Goal: Use online tool/utility: Use online tool/utility

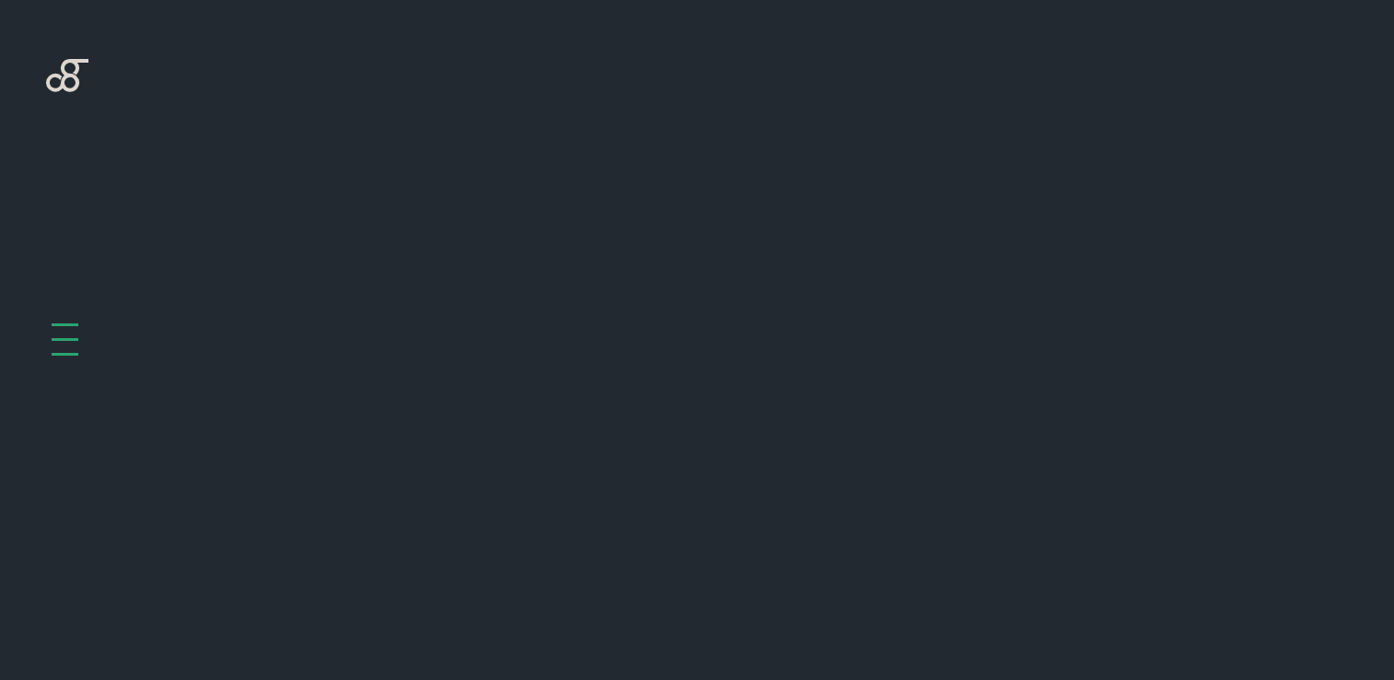
scroll to position [735, 0]
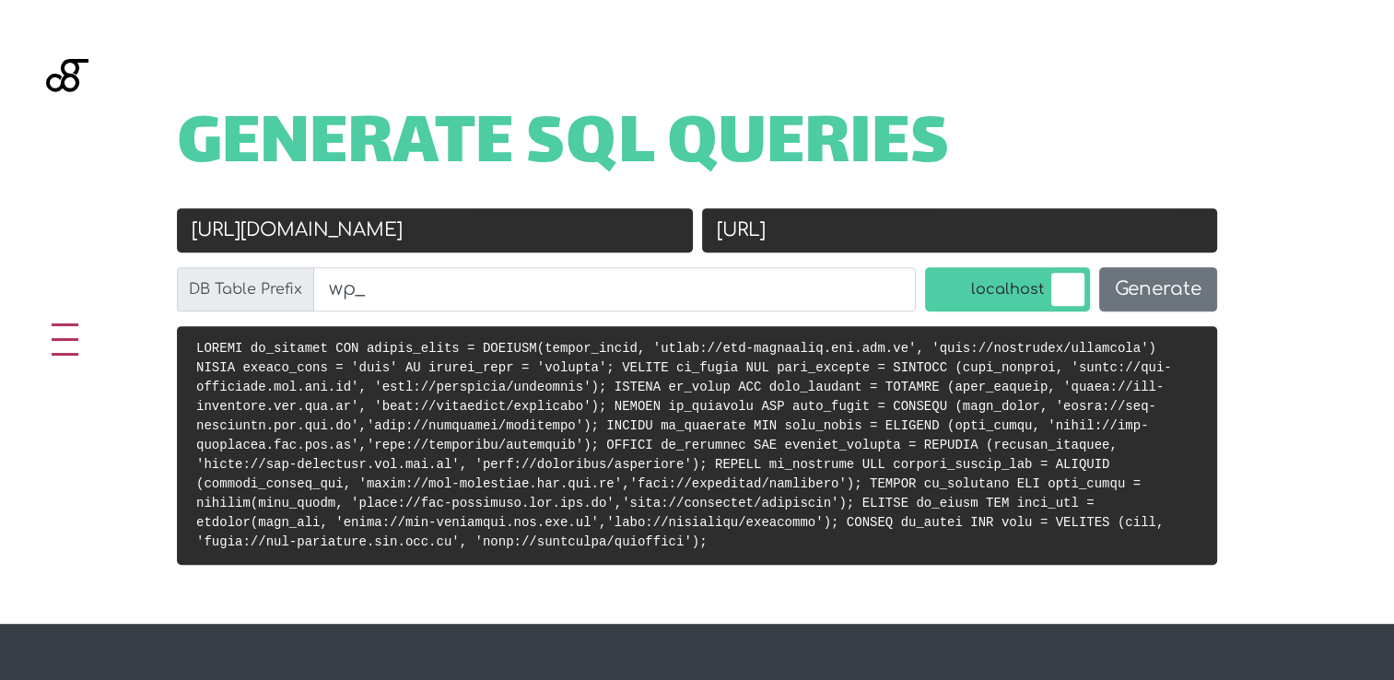
click at [521, 232] on input "[URL][DOMAIN_NAME]" at bounding box center [435, 230] width 516 height 44
click at [1081, 233] on input "[URL]" at bounding box center [960, 230] width 516 height 44
paste input "[URL][DOMAIN_NAME]"
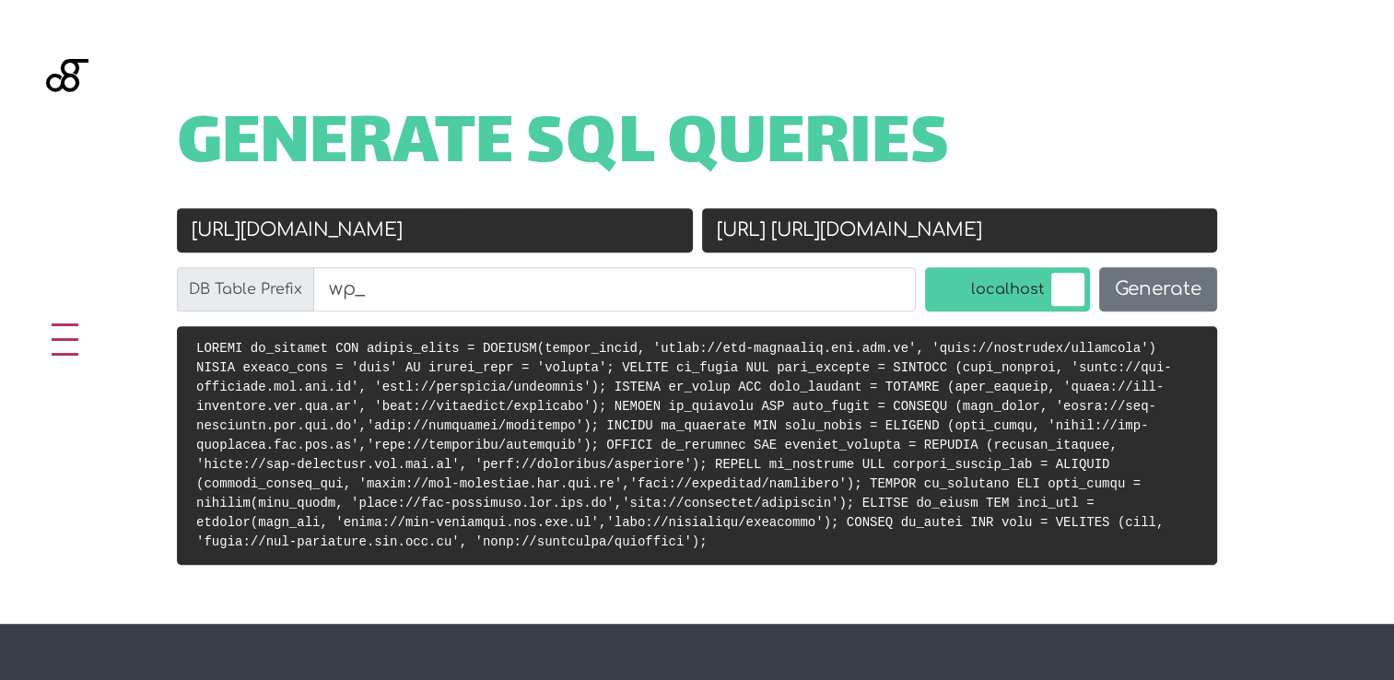
scroll to position [0, 0]
drag, startPoint x: 886, startPoint y: 228, endPoint x: 588, endPoint y: 227, distance: 298.5
click at [588, 227] on div "Old URL [URL][DOMAIN_NAME] New URL [URL] [URL][DOMAIN_NAME] DB Table Prefix wp_…" at bounding box center [696, 267] width 1049 height 118
type input "[URL][DOMAIN_NAME]"
click at [347, 230] on input "[URL][DOMAIN_NAME]" at bounding box center [435, 230] width 516 height 44
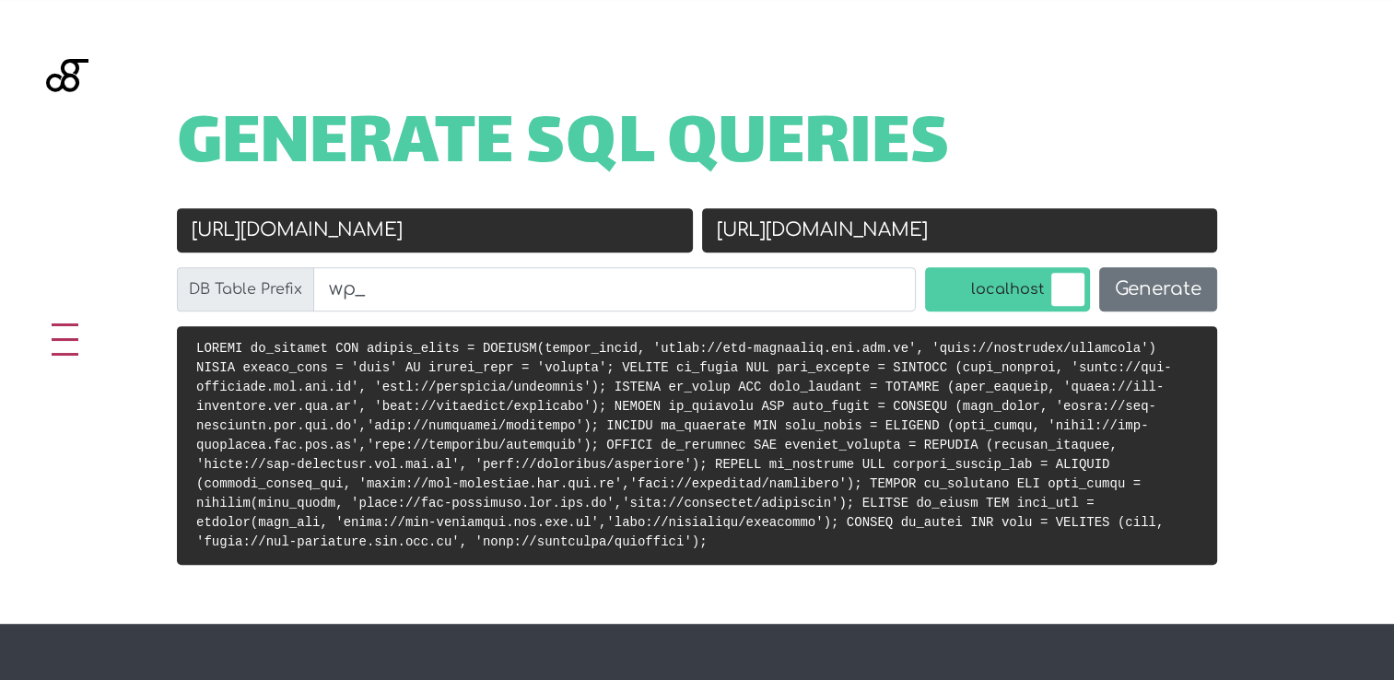
click at [347, 230] on input "[URL][DOMAIN_NAME]" at bounding box center [435, 230] width 516 height 44
paste input "://localhost/rheinmann"
type input "[URL]"
click at [724, 229] on input "[URL][DOMAIN_NAME]" at bounding box center [960, 230] width 516 height 44
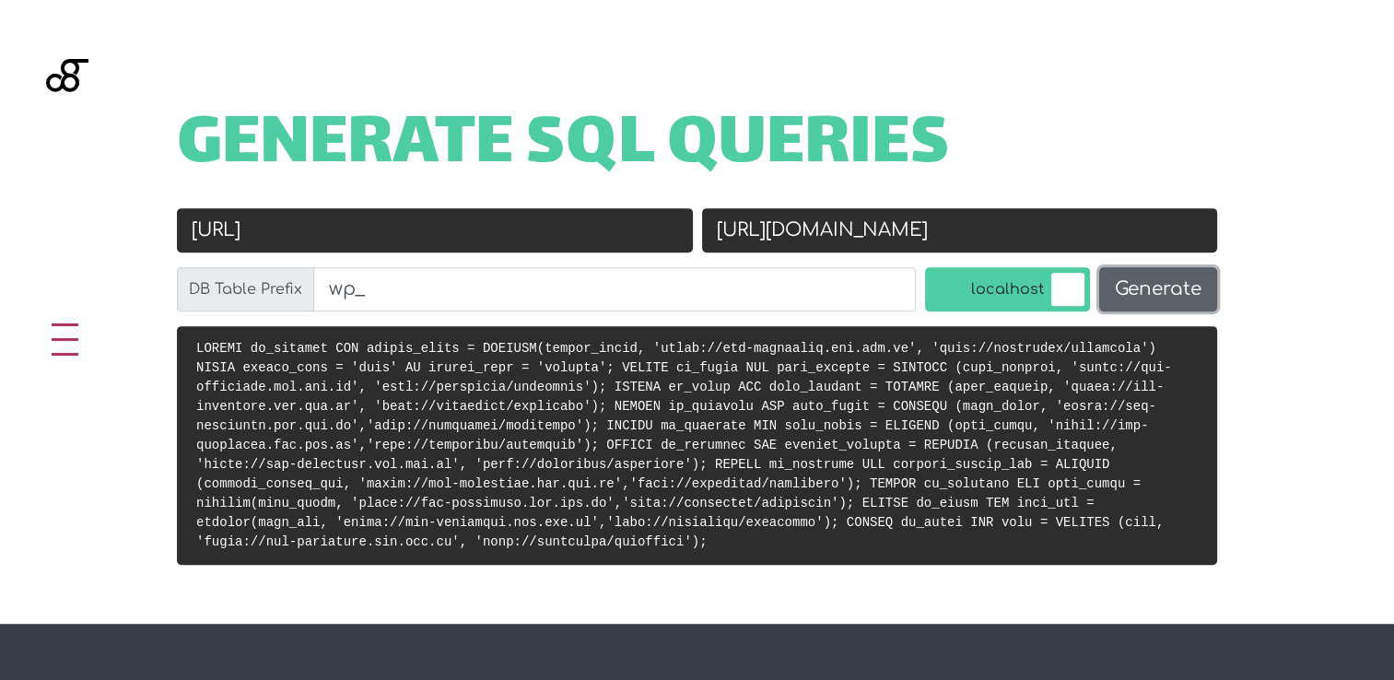
type input "[URL][DOMAIN_NAME]"
click at [1164, 297] on button "Generate" at bounding box center [1158, 289] width 118 height 44
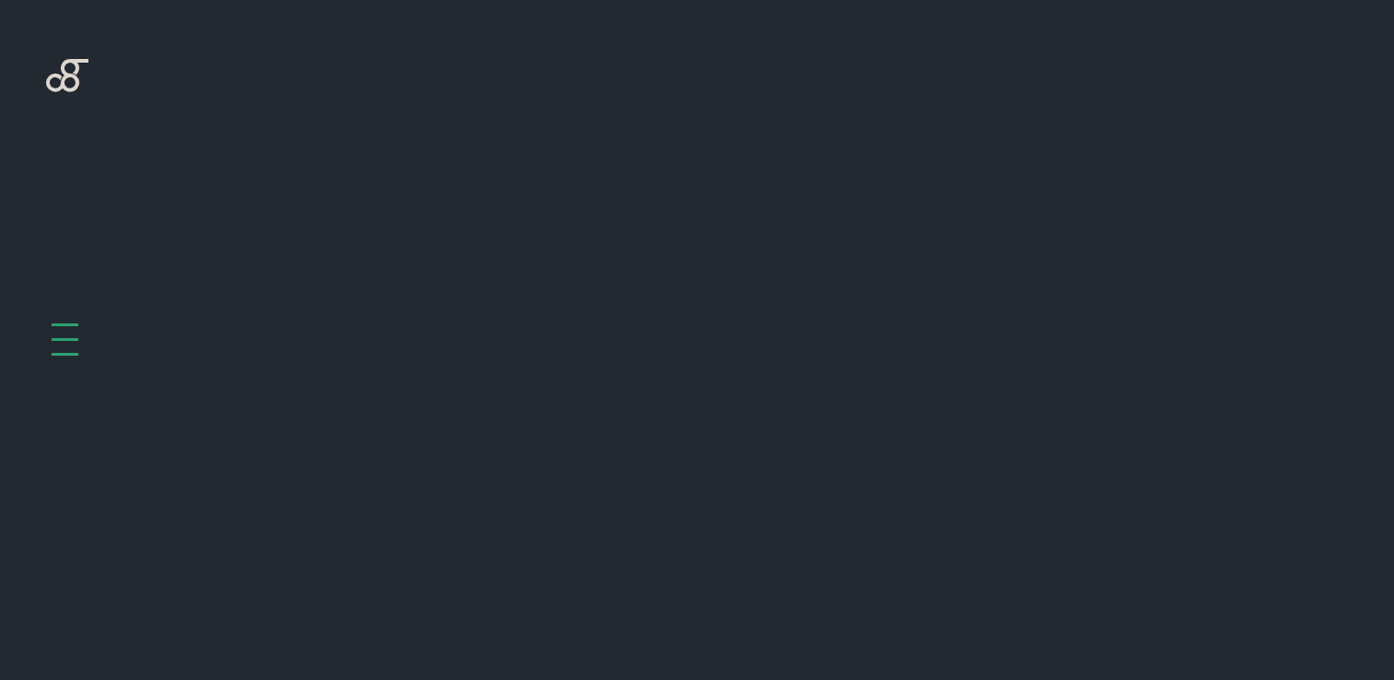
scroll to position [735, 0]
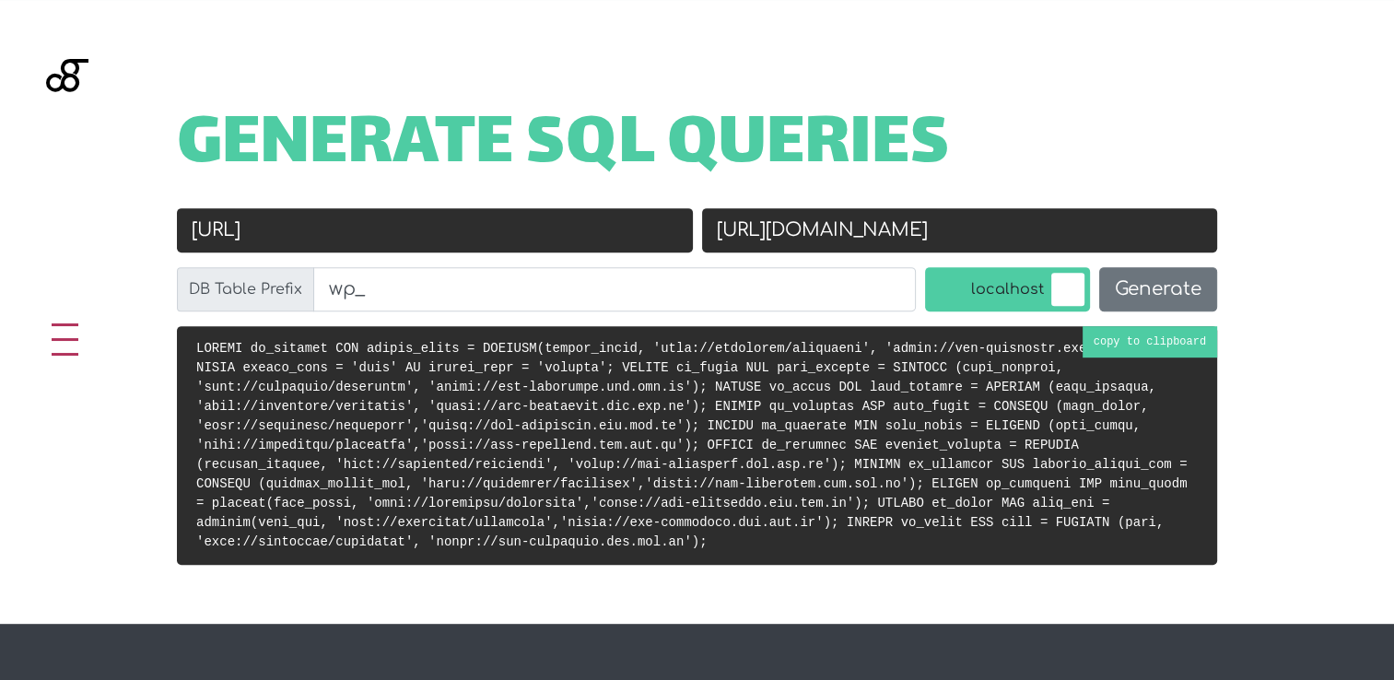
click at [1159, 335] on pre at bounding box center [697, 445] width 1040 height 239
